Goal: Check status: Check status

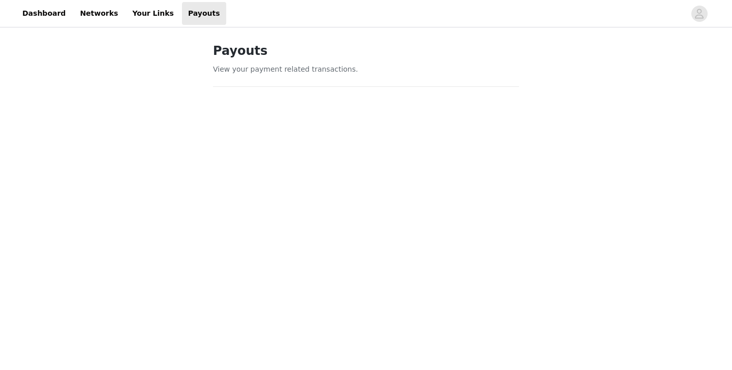
scroll to position [133, 0]
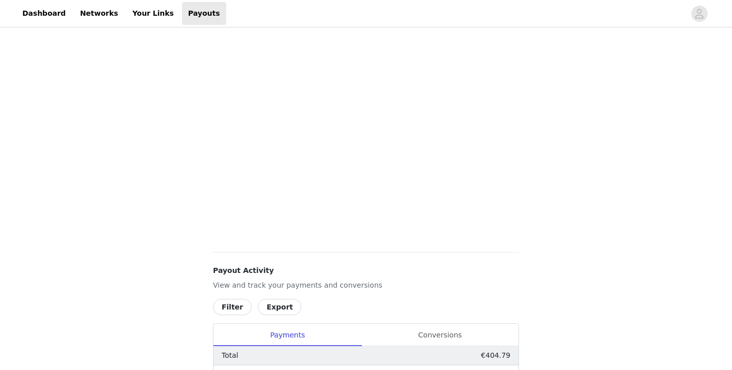
scroll to position [238, 0]
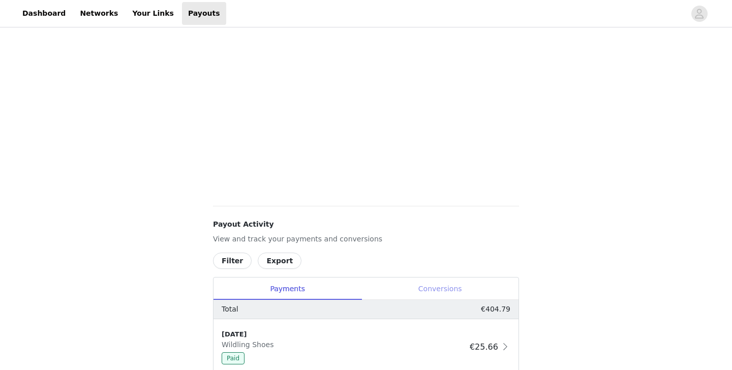
click at [450, 281] on div "Conversions" at bounding box center [439, 288] width 157 height 23
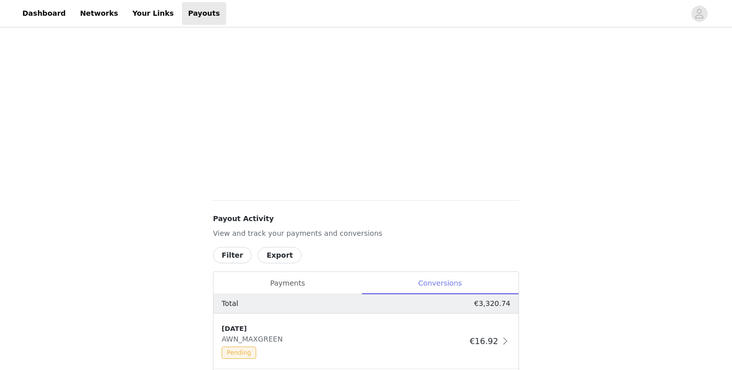
scroll to position [404, 0]
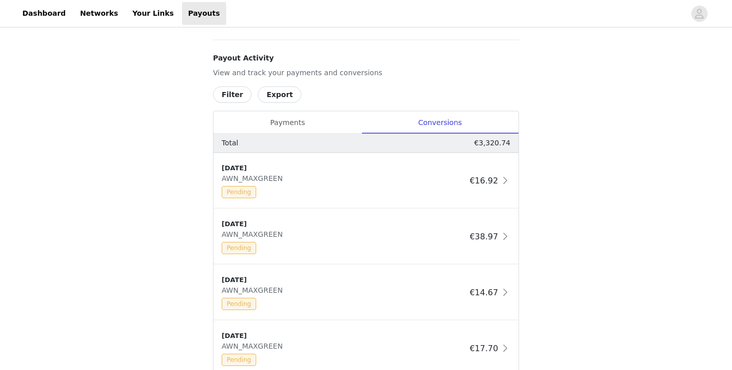
click at [551, 237] on div "Payouts View your payment related transactions. Payout Activity View and track …" at bounding box center [366, 202] width 732 height 1154
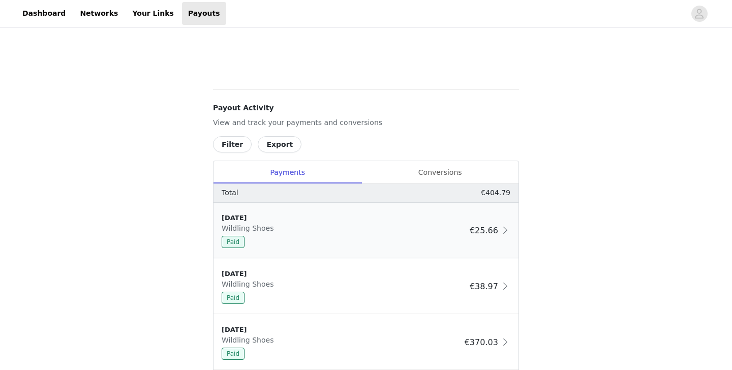
scroll to position [370, 0]
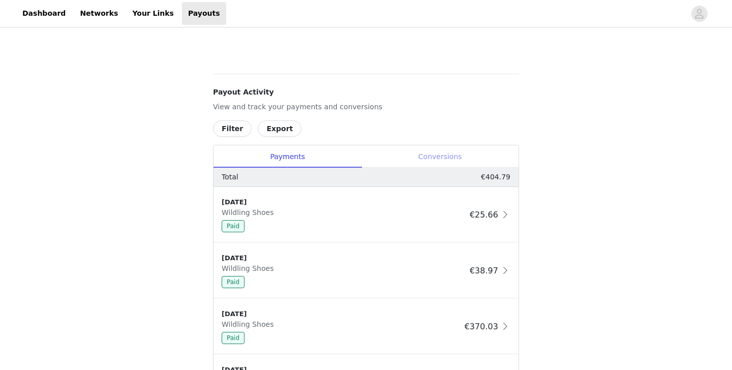
click at [440, 154] on div "Conversions" at bounding box center [439, 156] width 157 height 23
